Goal: Task Accomplishment & Management: Manage account settings

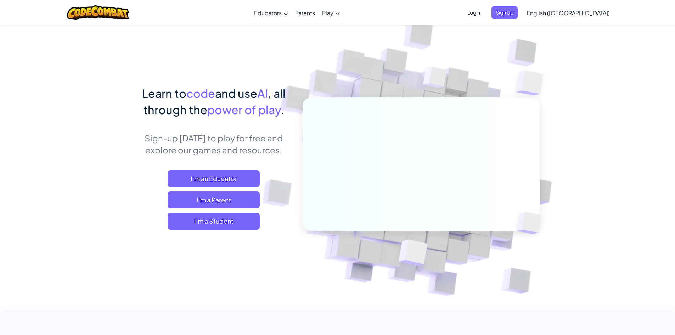
click at [484, 12] on span "Login" at bounding box center [473, 12] width 21 height 13
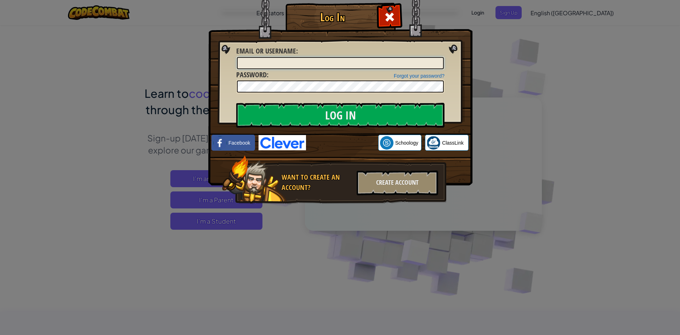
click at [277, 61] on input "Email or Username :" at bounding box center [340, 63] width 207 height 12
click at [274, 139] on img at bounding box center [282, 142] width 47 height 15
click at [246, 63] on input "Email or Username :" at bounding box center [340, 63] width 207 height 12
paste input "Mariona2000715!H"
type input "Mariona2000715!H"
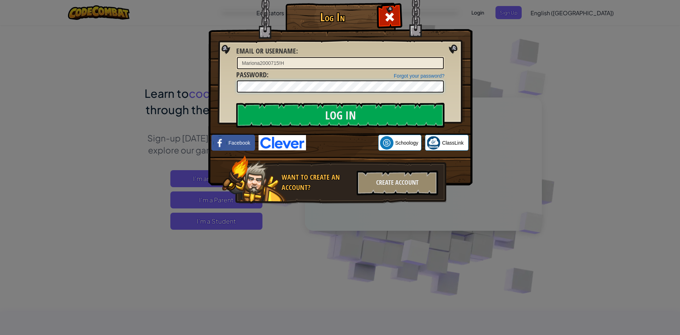
click at [236, 103] on input "Log In" at bounding box center [340, 115] width 208 height 25
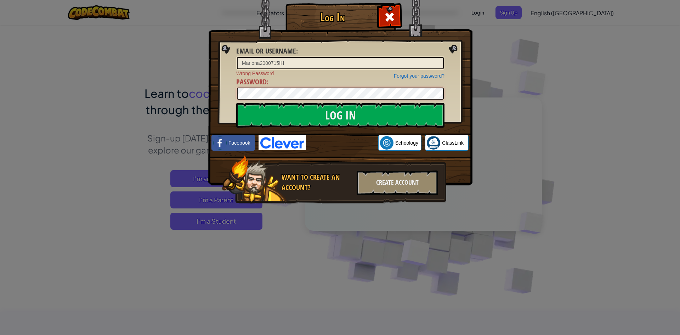
click at [236, 103] on input "Log In" at bounding box center [340, 115] width 208 height 25
click at [336, 115] on input "Log In" at bounding box center [340, 115] width 208 height 25
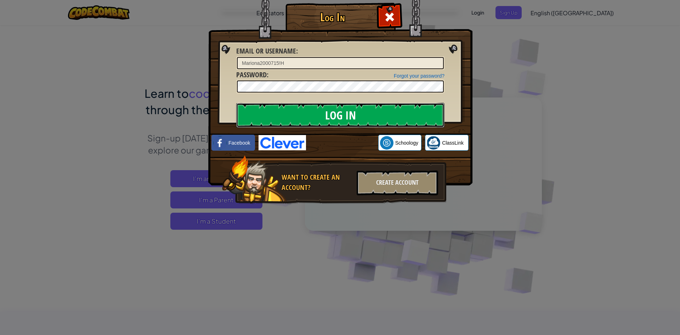
click at [336, 113] on input "Log In" at bounding box center [340, 115] width 208 height 25
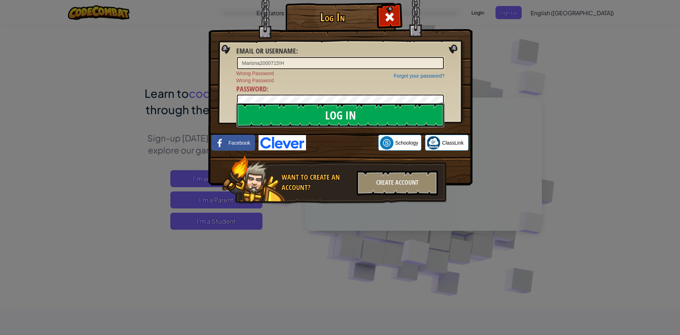
click at [336, 113] on input "Log In" at bounding box center [340, 115] width 208 height 25
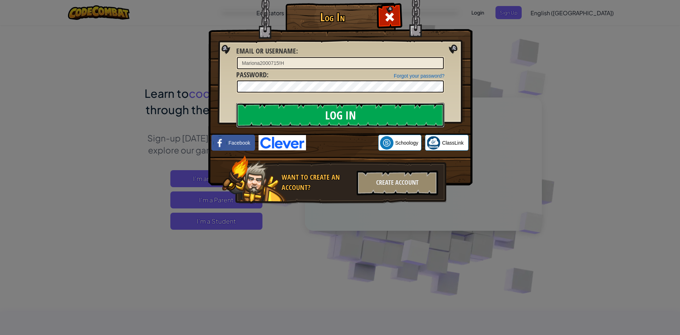
click at [336, 113] on input "Log In" at bounding box center [340, 115] width 208 height 25
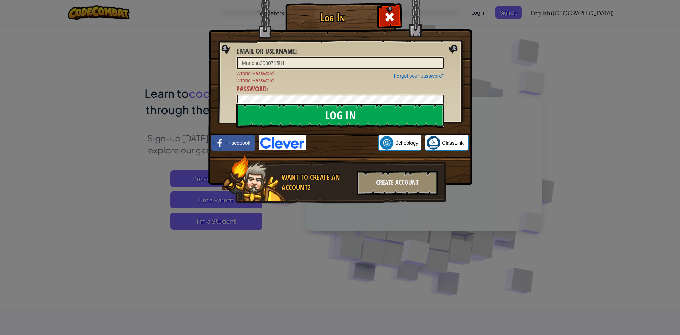
click at [336, 113] on input "Log In" at bounding box center [340, 115] width 208 height 25
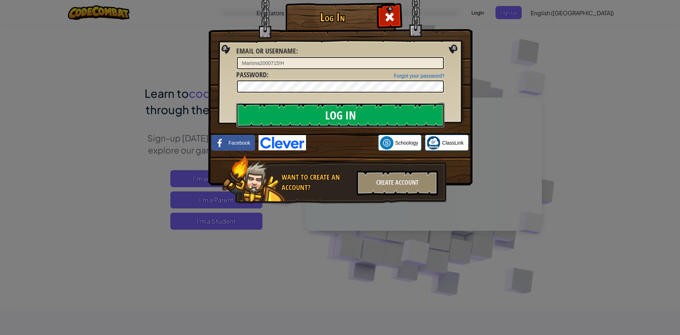
click at [336, 113] on input "Log In" at bounding box center [340, 115] width 208 height 25
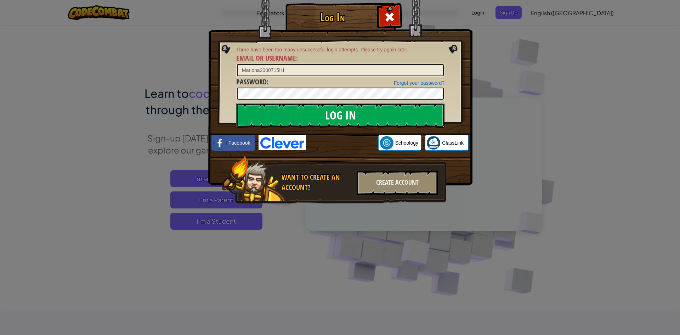
click at [336, 113] on input "Log In" at bounding box center [340, 115] width 208 height 25
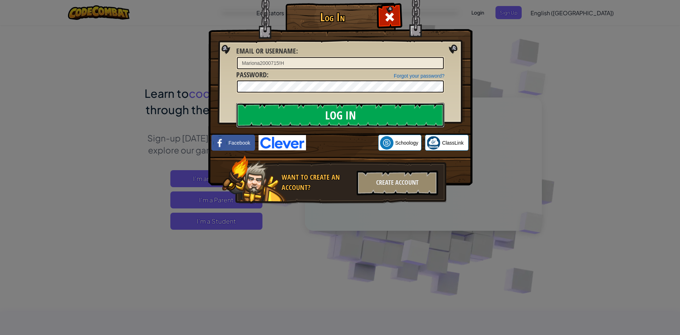
click at [336, 113] on input "Log In" at bounding box center [340, 115] width 208 height 25
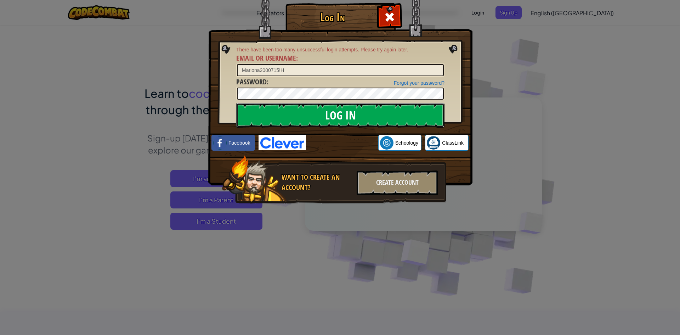
click at [337, 113] on input "Log In" at bounding box center [340, 115] width 208 height 25
drag, startPoint x: 339, startPoint y: 113, endPoint x: 339, endPoint y: 121, distance: 7.8
click at [339, 113] on input "Log In" at bounding box center [340, 115] width 208 height 25
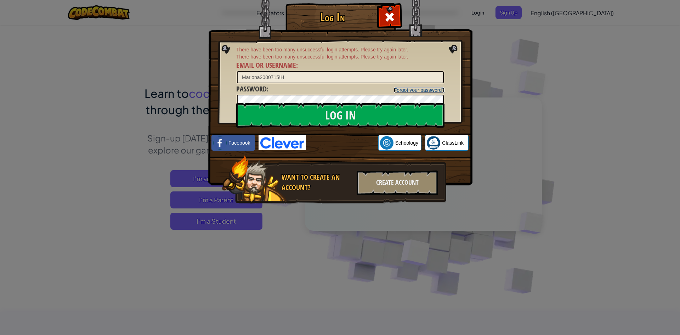
click at [405, 90] on link "Forgot your password?" at bounding box center [419, 90] width 51 height 6
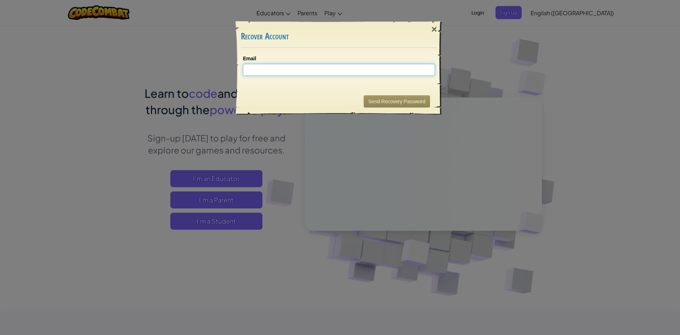
click at [275, 68] on input "Email" at bounding box center [339, 70] width 192 height 12
